Goal: Information Seeking & Learning: Understand process/instructions

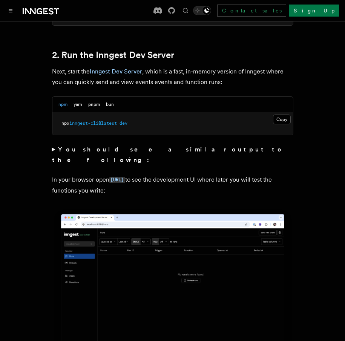
scroll to position [544, 0]
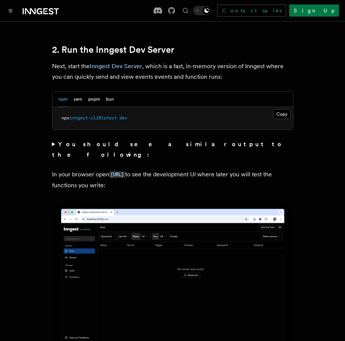
click at [119, 139] on summary "You should see a similar output to the following:" at bounding box center [172, 149] width 241 height 21
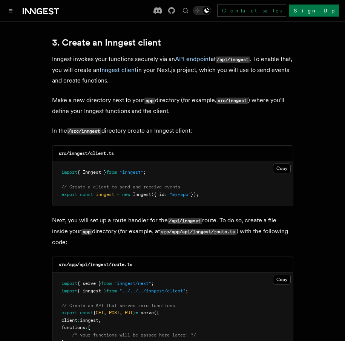
scroll to position [1050, 0]
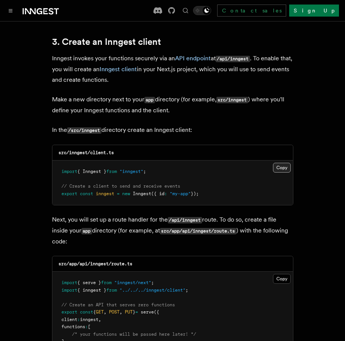
click at [281, 163] on button "Copy Copied" at bounding box center [282, 168] width 18 height 10
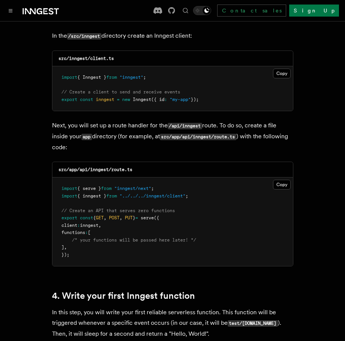
scroll to position [1147, 0]
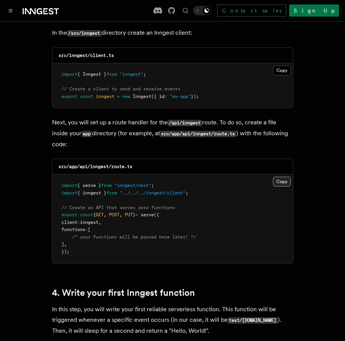
click at [283, 177] on button "Copy Copied" at bounding box center [282, 182] width 18 height 10
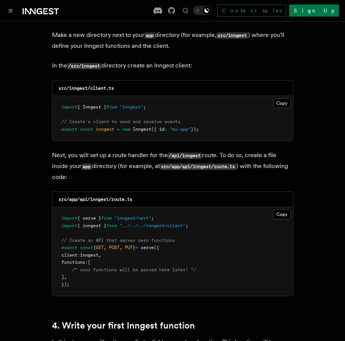
scroll to position [1115, 0]
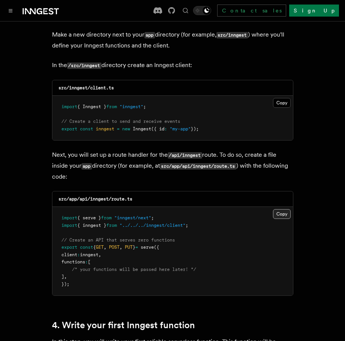
click at [283, 209] on button "Copy Copied" at bounding box center [282, 214] width 18 height 10
click at [279, 209] on button "Copy Copied" at bounding box center [282, 214] width 18 height 10
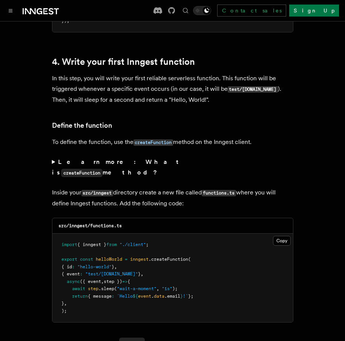
scroll to position [1378, 0]
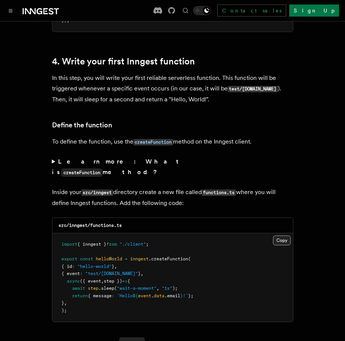
click at [276, 236] on button "Copy Copied" at bounding box center [282, 241] width 18 height 10
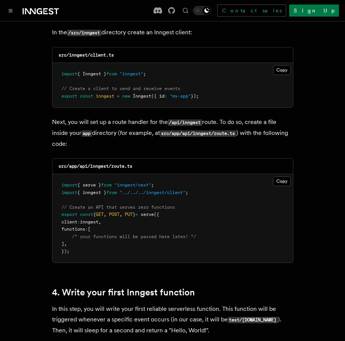
scroll to position [1161, 0]
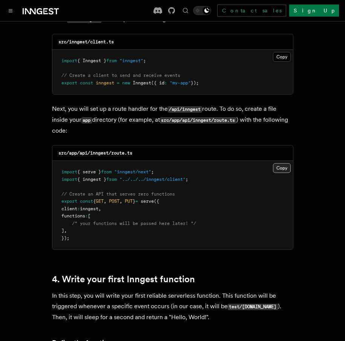
click at [279, 163] on button "Copy Copied" at bounding box center [282, 168] width 18 height 10
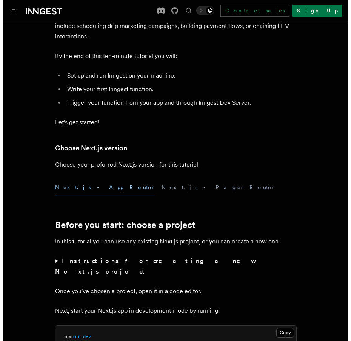
scroll to position [0, 0]
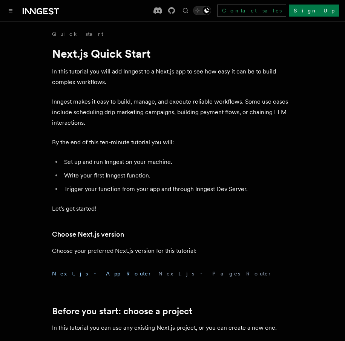
click at [4, 12] on div "Documentation Examples AgentKit Search... Ctrl+K Contact sales Sign Up" at bounding box center [172, 10] width 345 height 21
click at [8, 12] on button "Toggle navigation" at bounding box center [10, 10] width 9 height 9
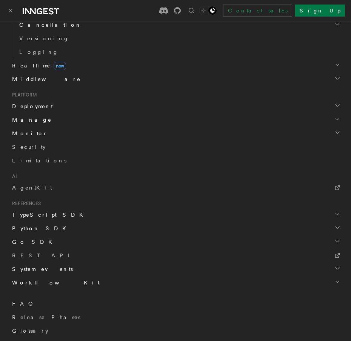
scroll to position [336, 0]
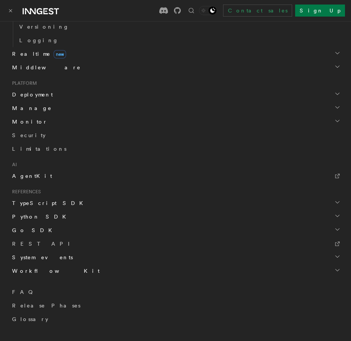
click at [39, 178] on link "AgentKit" at bounding box center [175, 176] width 332 height 14
